Goal: Information Seeking & Learning: Learn about a topic

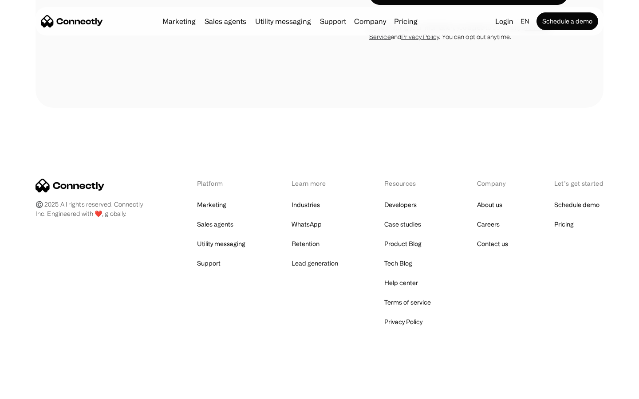
scroll to position [358, 0]
